Goal: Task Accomplishment & Management: Use online tool/utility

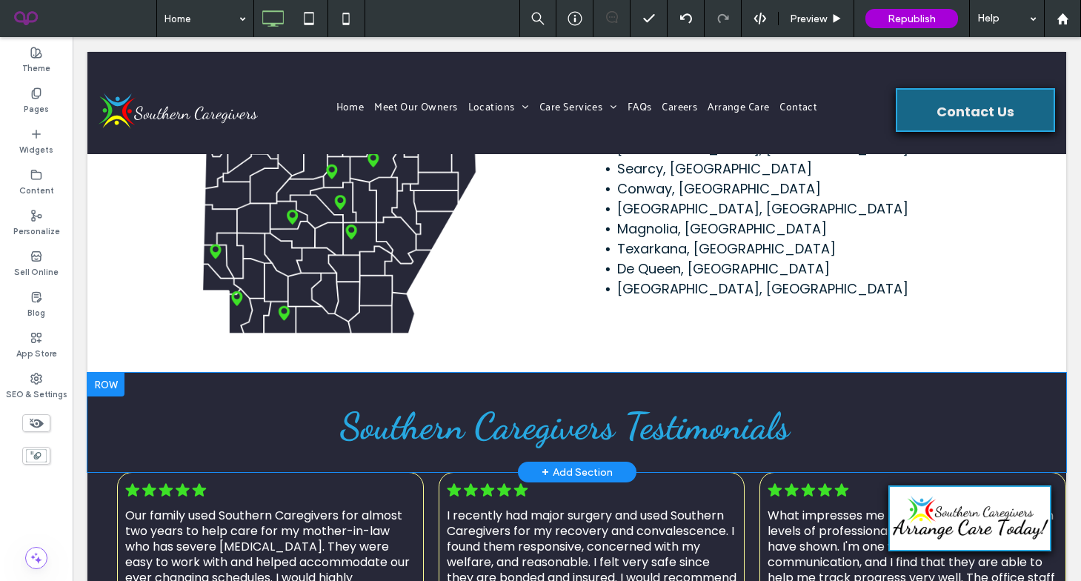
scroll to position [3463, 0]
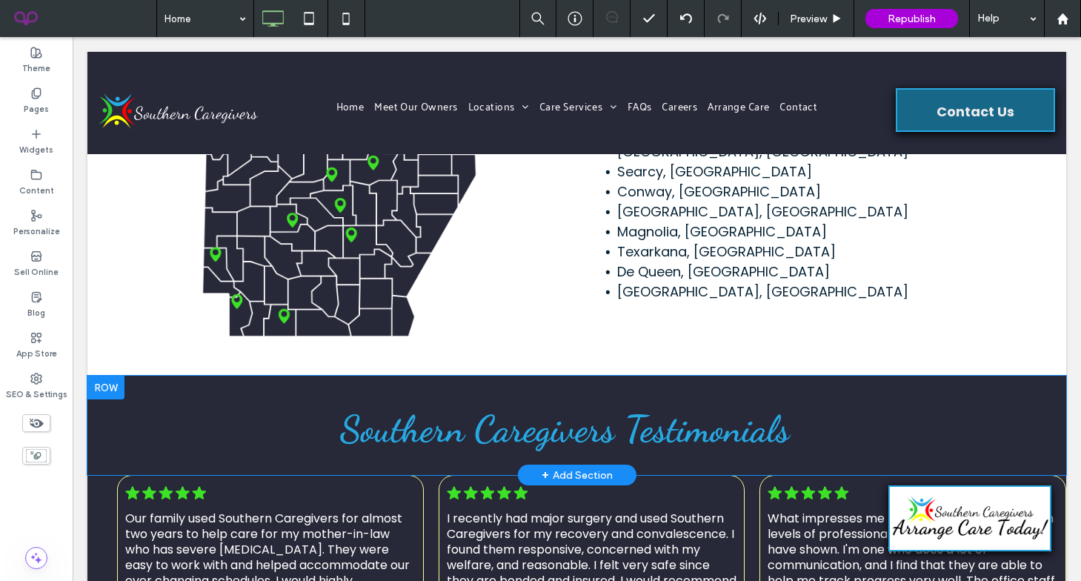
click at [113, 376] on div at bounding box center [105, 388] width 37 height 24
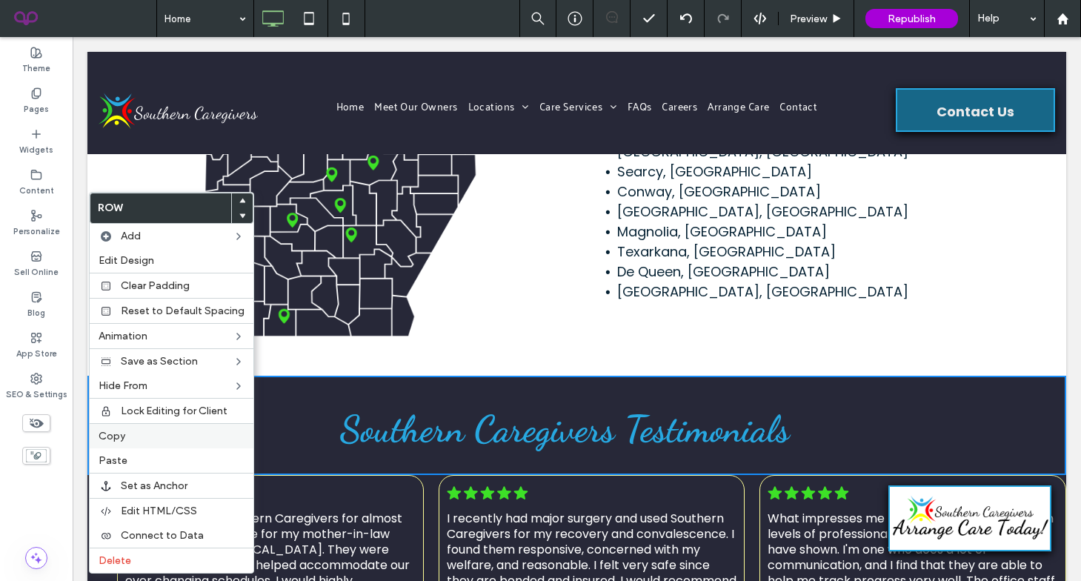
click at [142, 434] on label "Copy" at bounding box center [172, 436] width 146 height 13
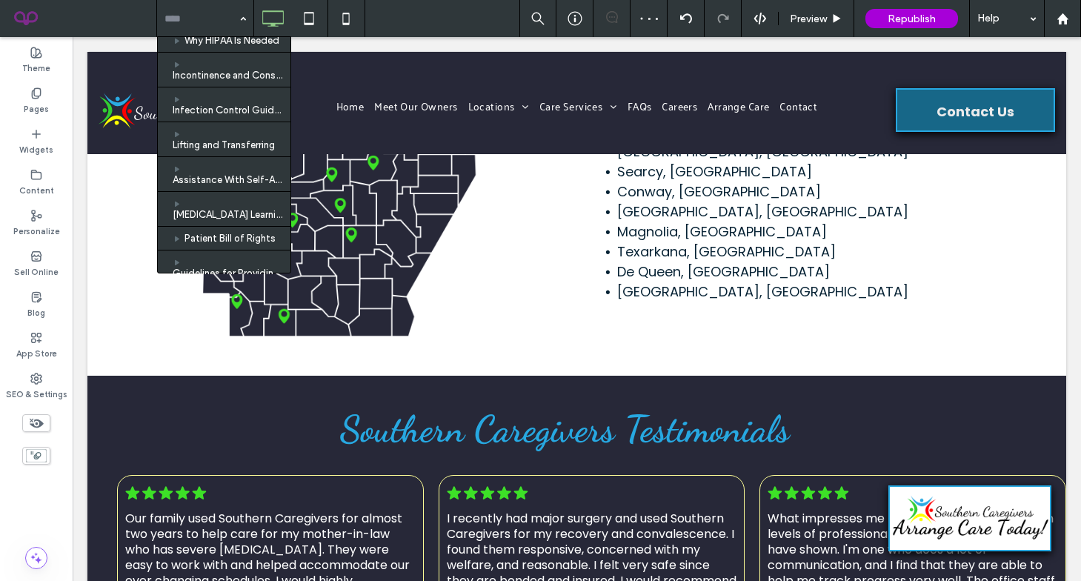
scroll to position [147, 0]
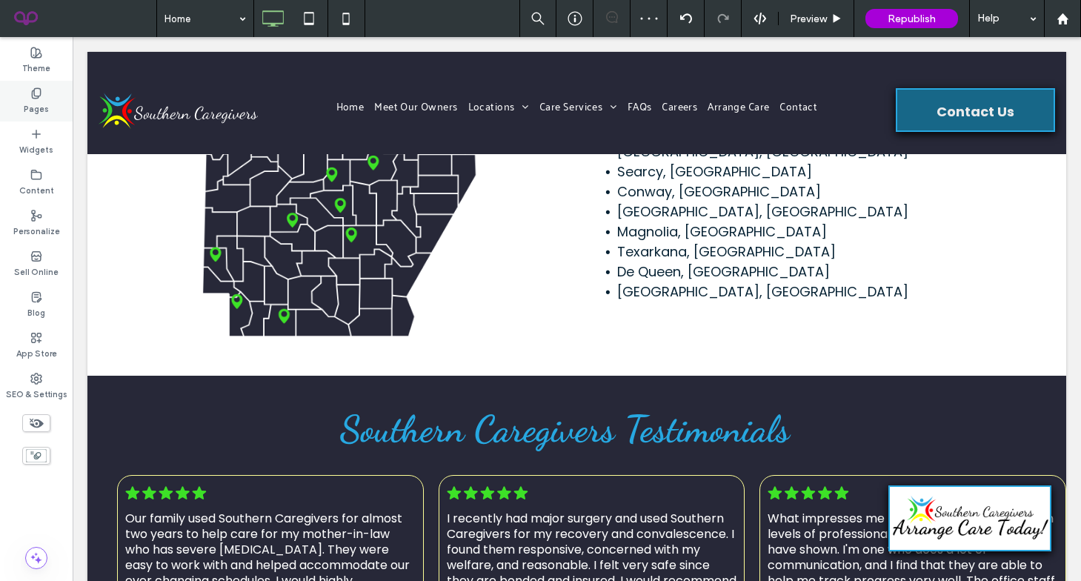
click at [49, 96] on div "Pages" at bounding box center [36, 101] width 73 height 41
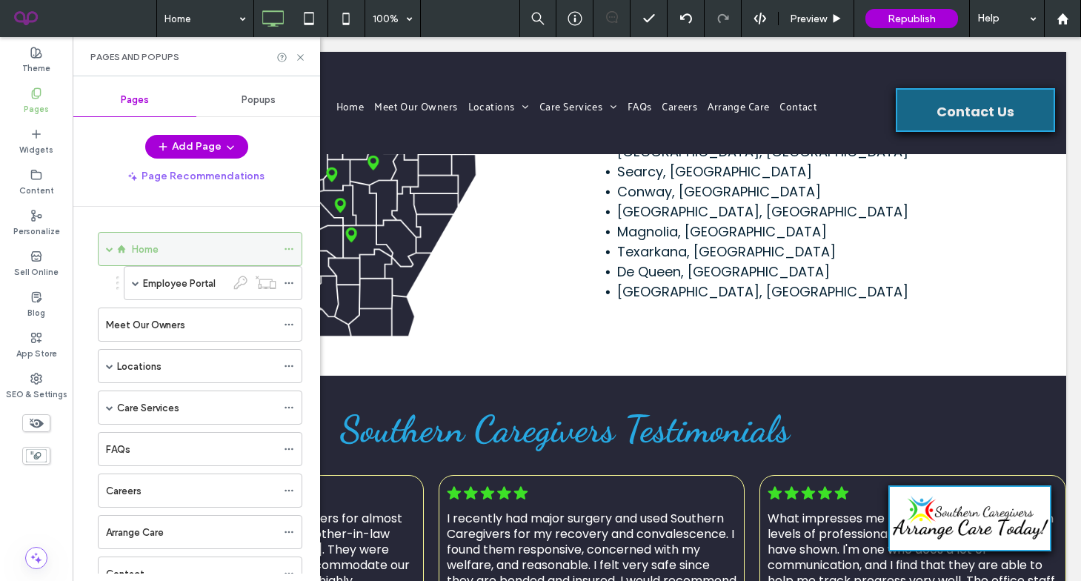
click at [109, 250] on span at bounding box center [109, 248] width 7 height 7
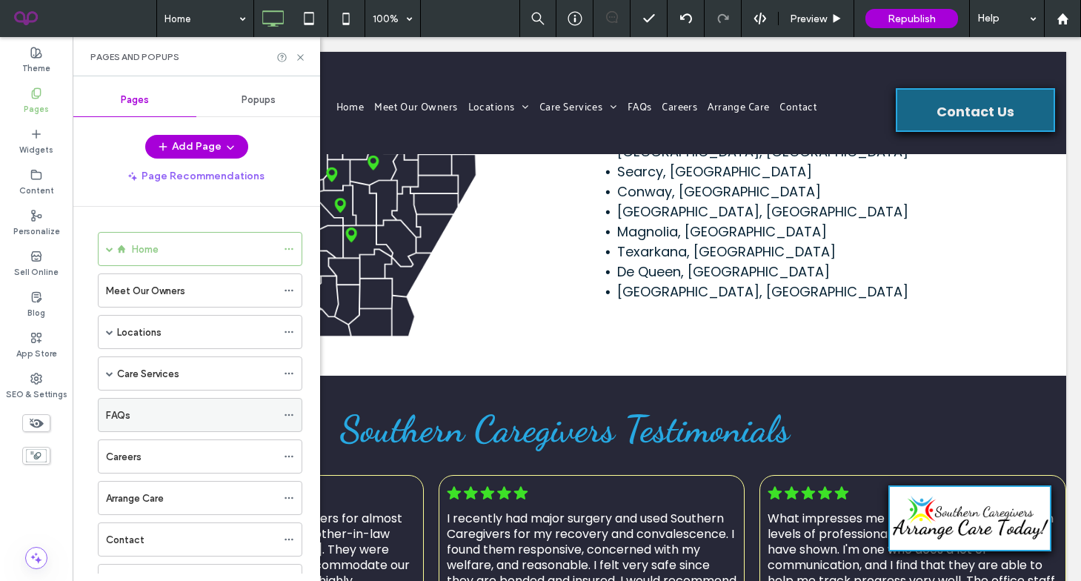
scroll to position [1, 0]
click at [112, 329] on span at bounding box center [109, 330] width 7 height 7
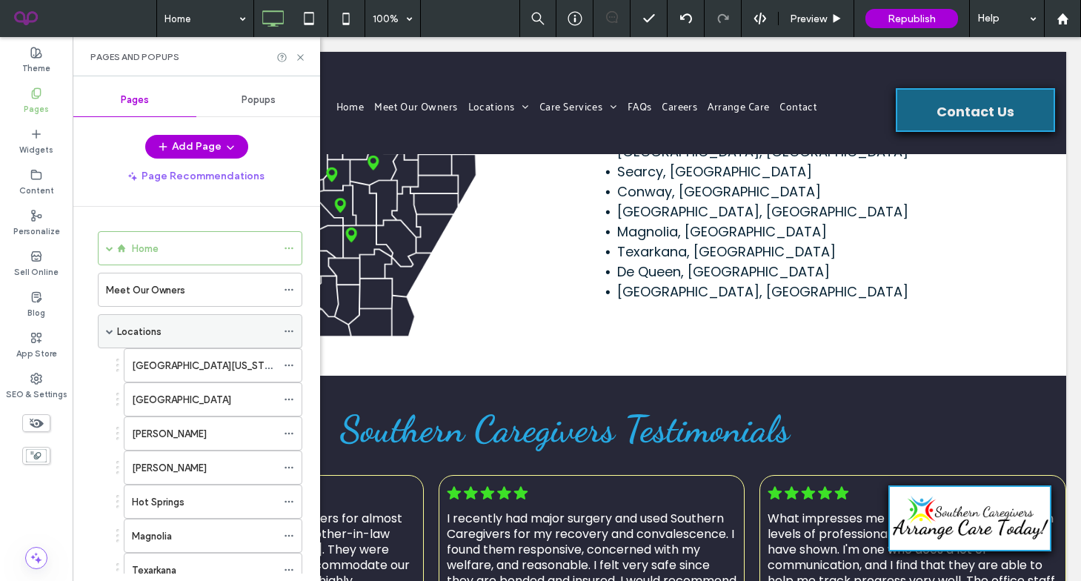
click at [113, 330] on span at bounding box center [109, 330] width 7 height 7
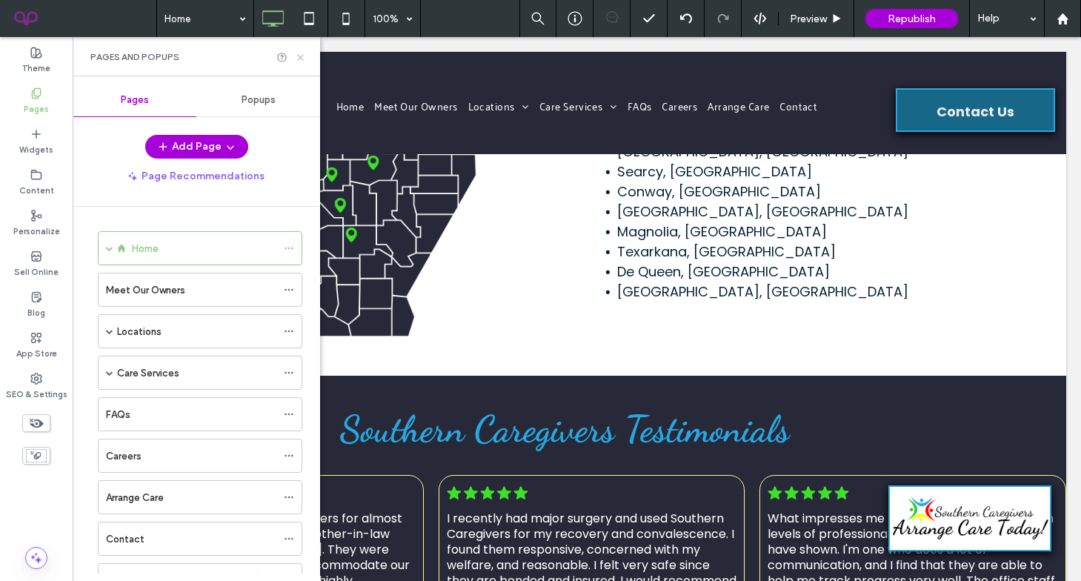
click at [302, 53] on icon at bounding box center [300, 57] width 11 height 11
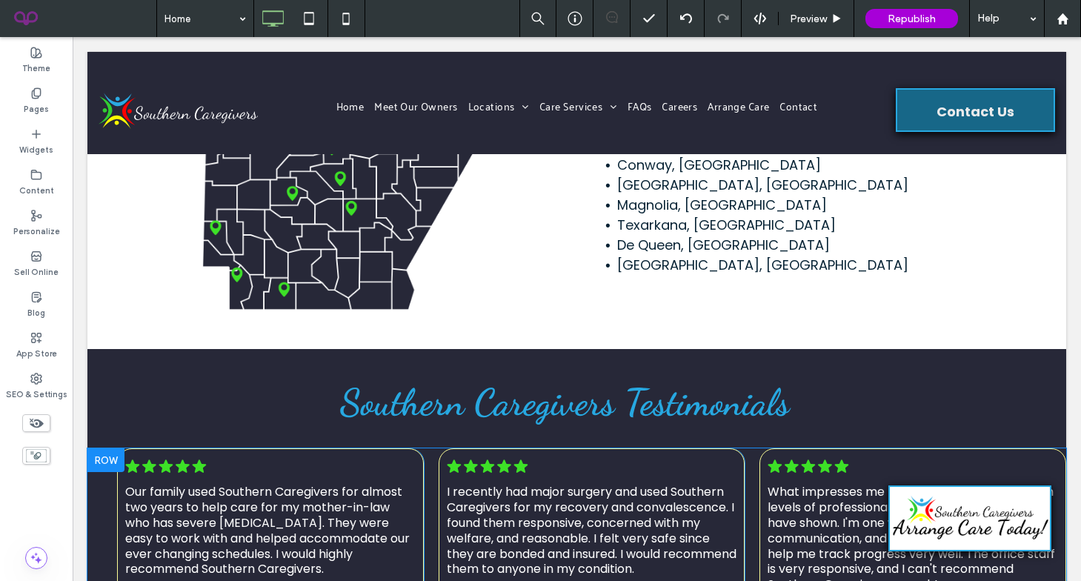
scroll to position [3491, 0]
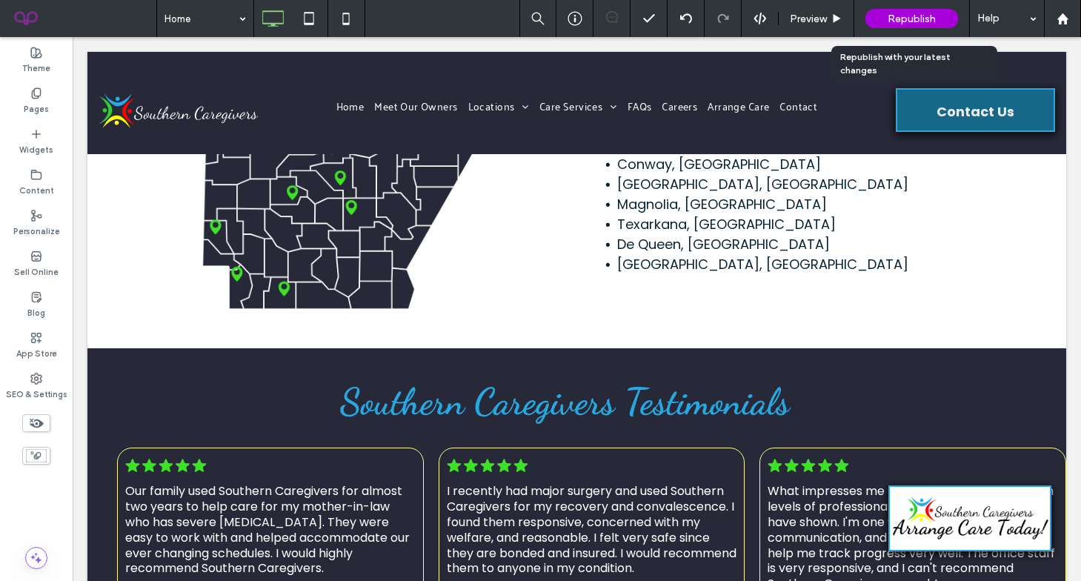
click at [883, 22] on div "Republish" at bounding box center [911, 18] width 93 height 19
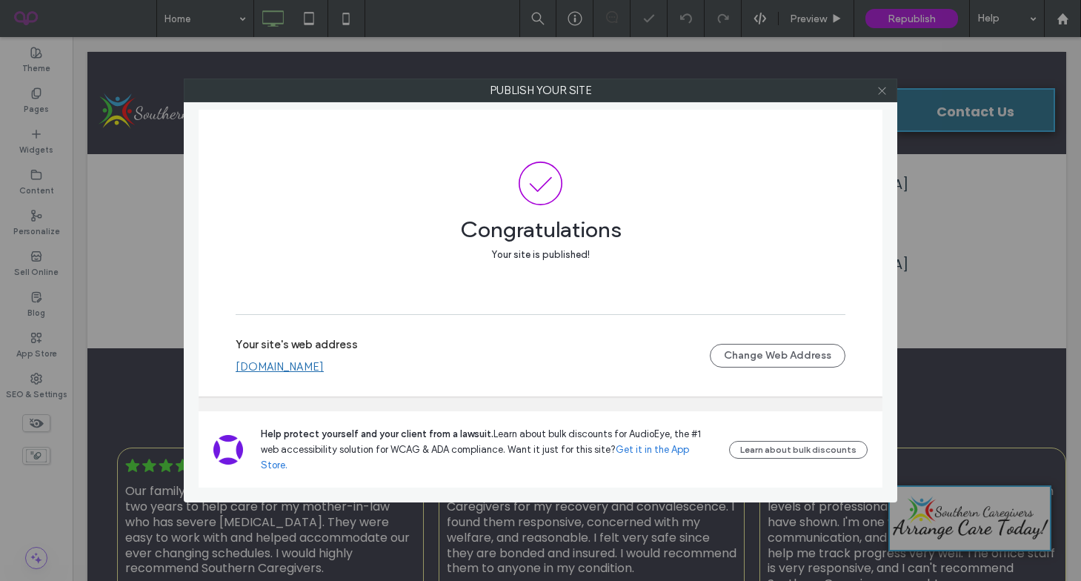
click at [881, 93] on icon at bounding box center [882, 90] width 11 height 11
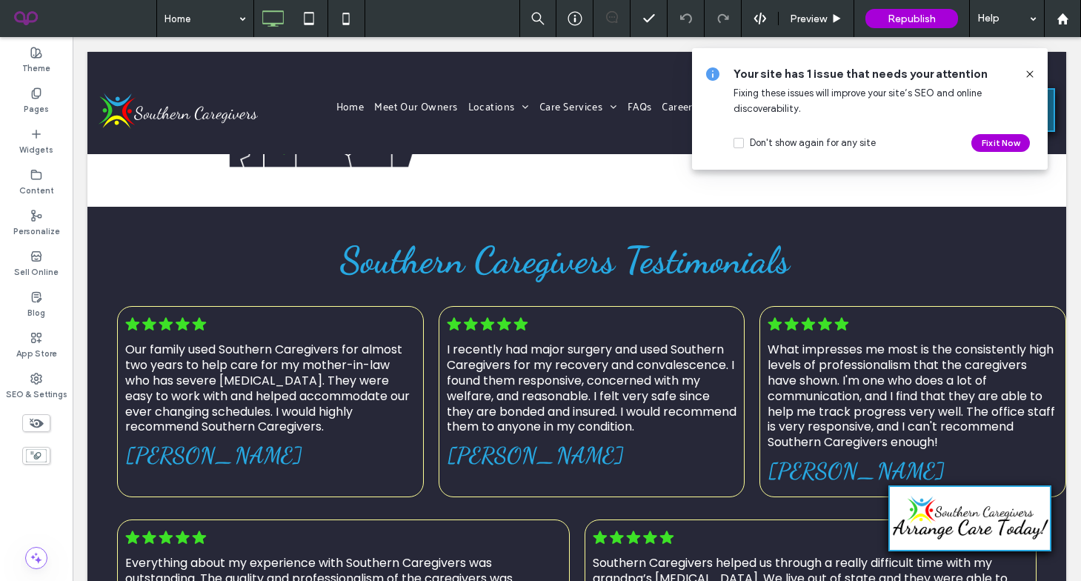
scroll to position [3592, 0]
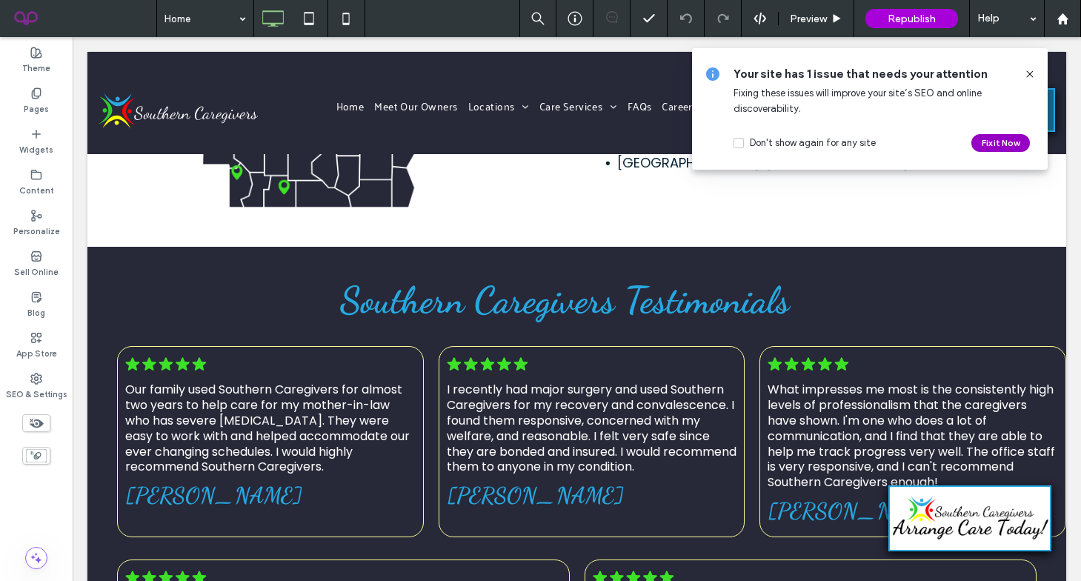
click at [980, 150] on button "Fix it Now" at bounding box center [1000, 143] width 59 height 18
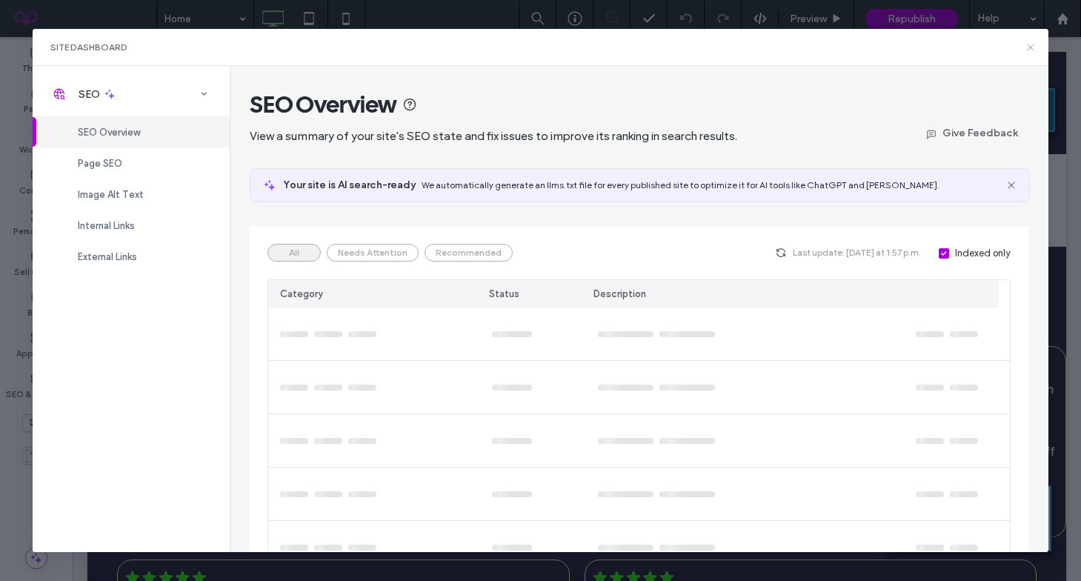
click at [1028, 51] on icon at bounding box center [1031, 47] width 12 height 12
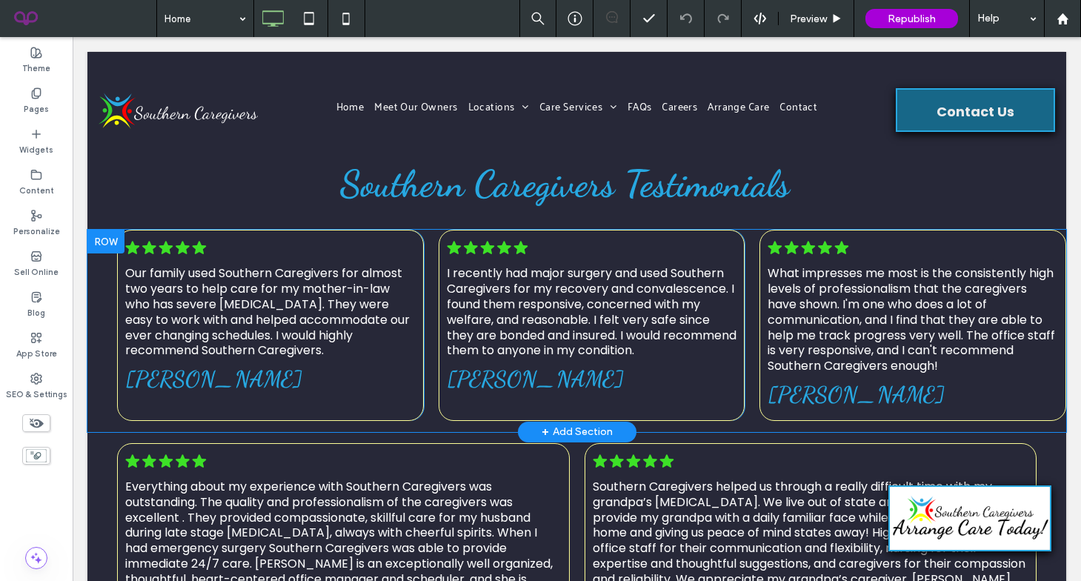
scroll to position [3712, 0]
